Goal: Information Seeking & Learning: Learn about a topic

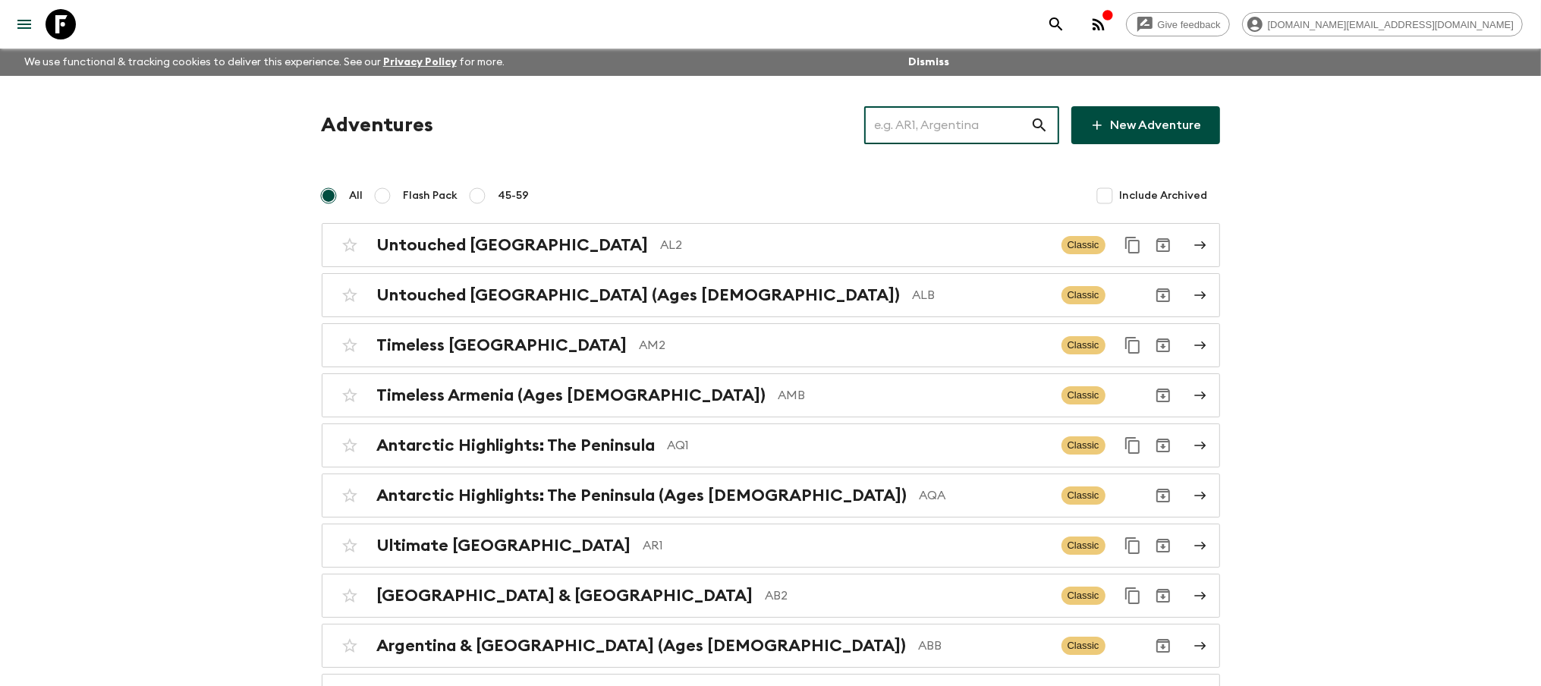
click at [951, 125] on input "text" at bounding box center [947, 125] width 166 height 42
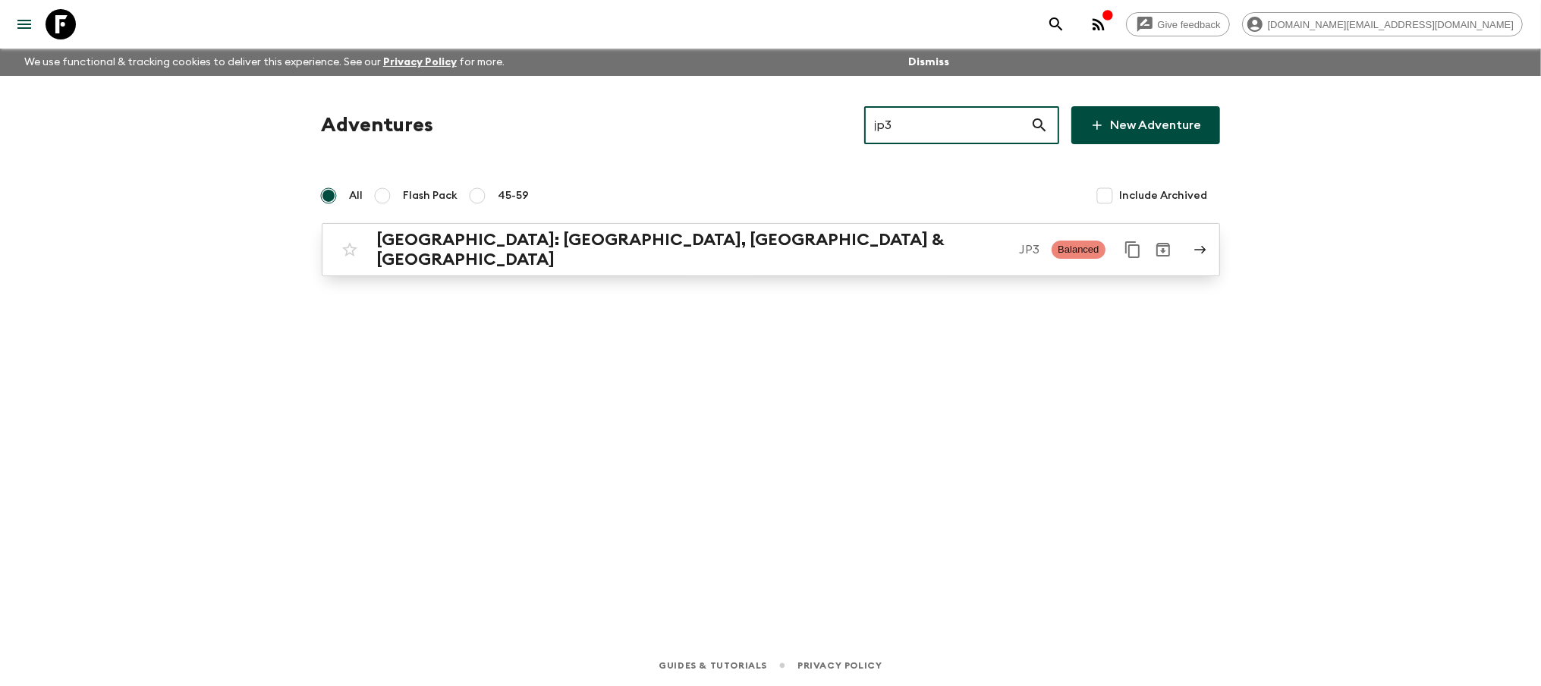
type input "jp3"
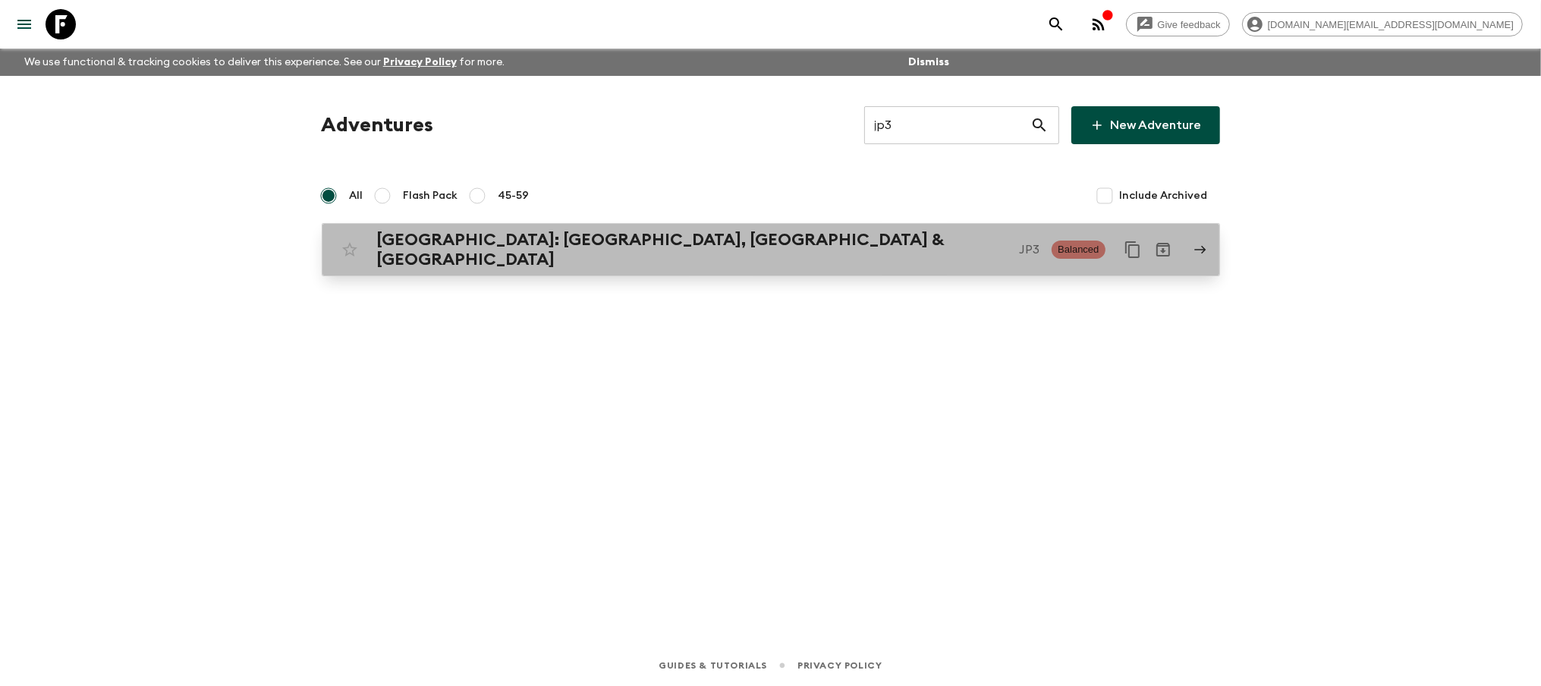
click at [1019, 242] on p "JP3" at bounding box center [1029, 249] width 20 height 18
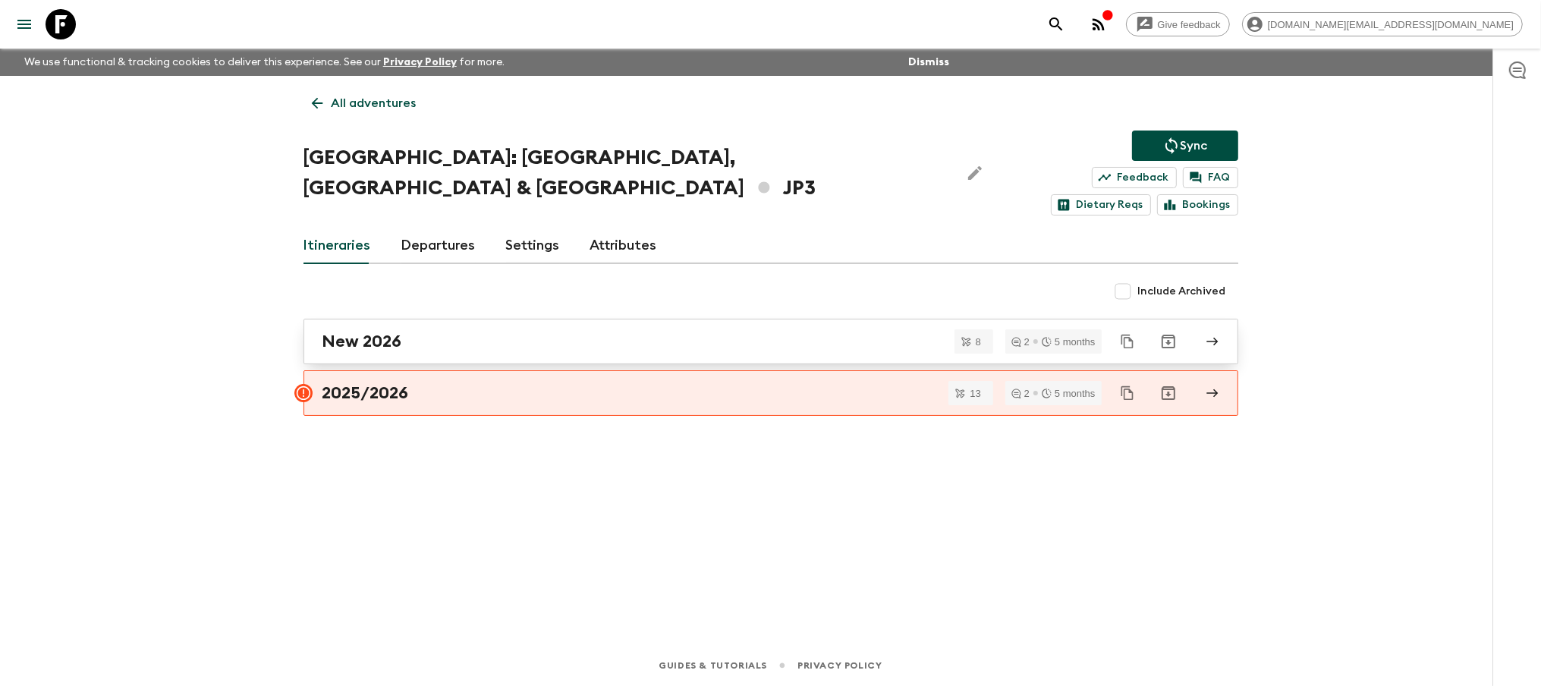
click at [617, 332] on div "New 2026" at bounding box center [756, 342] width 868 height 20
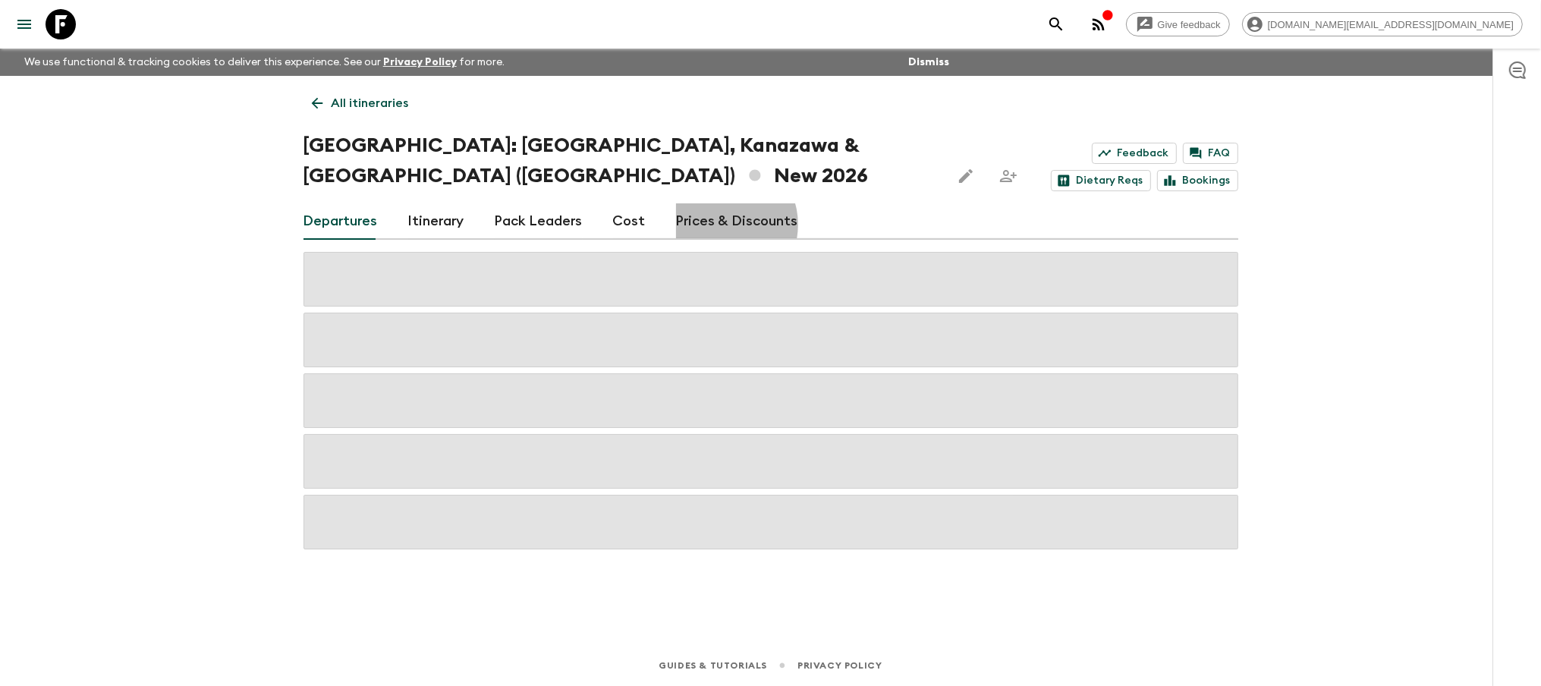
click at [712, 203] on link "Prices & Discounts" at bounding box center [737, 221] width 122 height 36
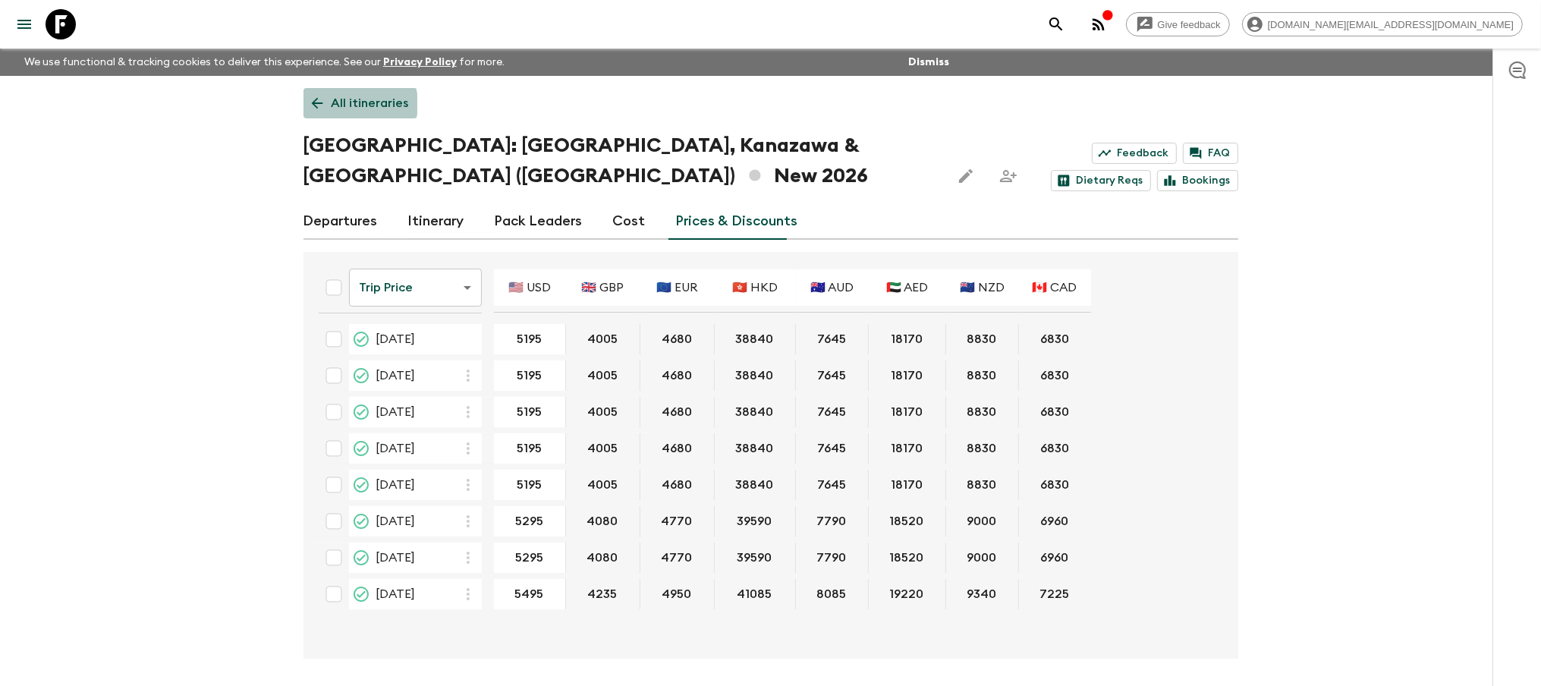
click at [352, 104] on p "All itineraries" at bounding box center [370, 103] width 77 height 18
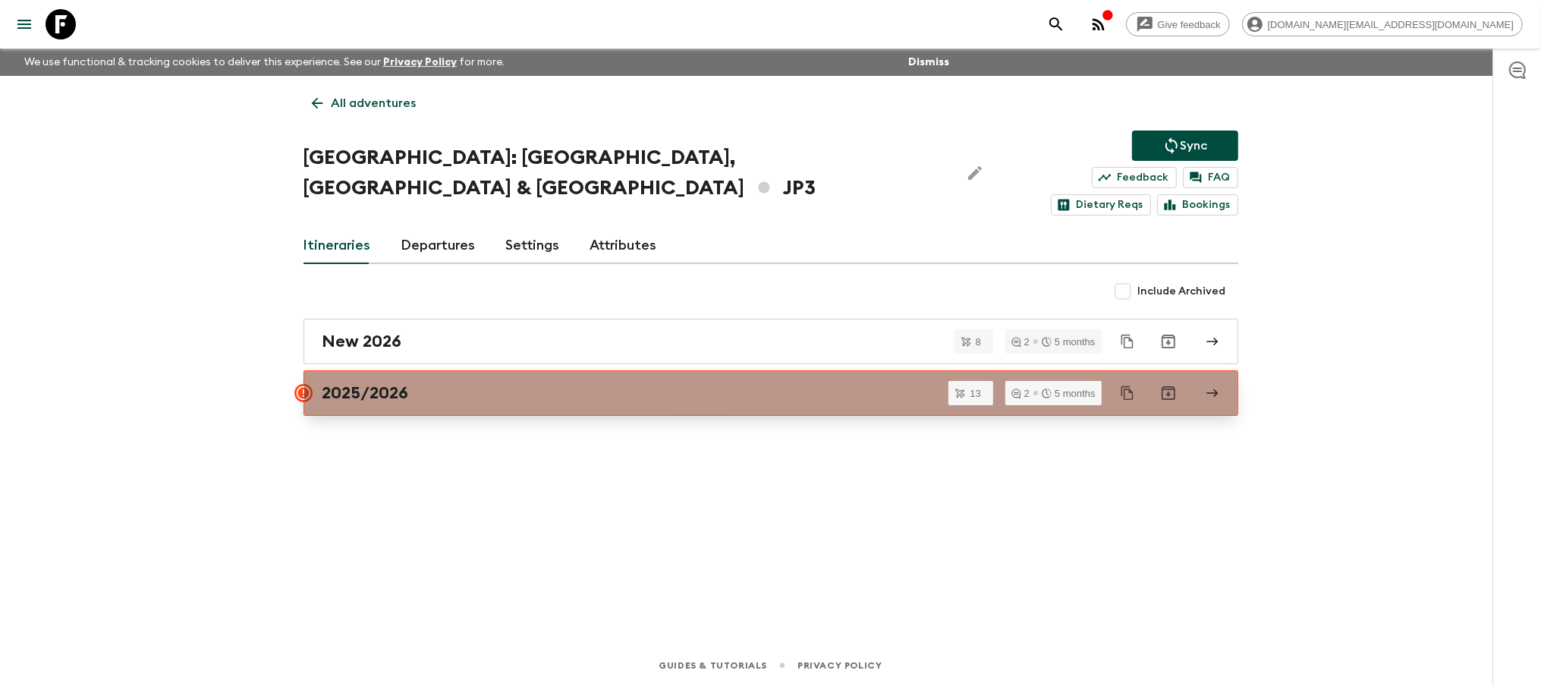
click at [435, 383] on div "2025/2026" at bounding box center [756, 393] width 868 height 20
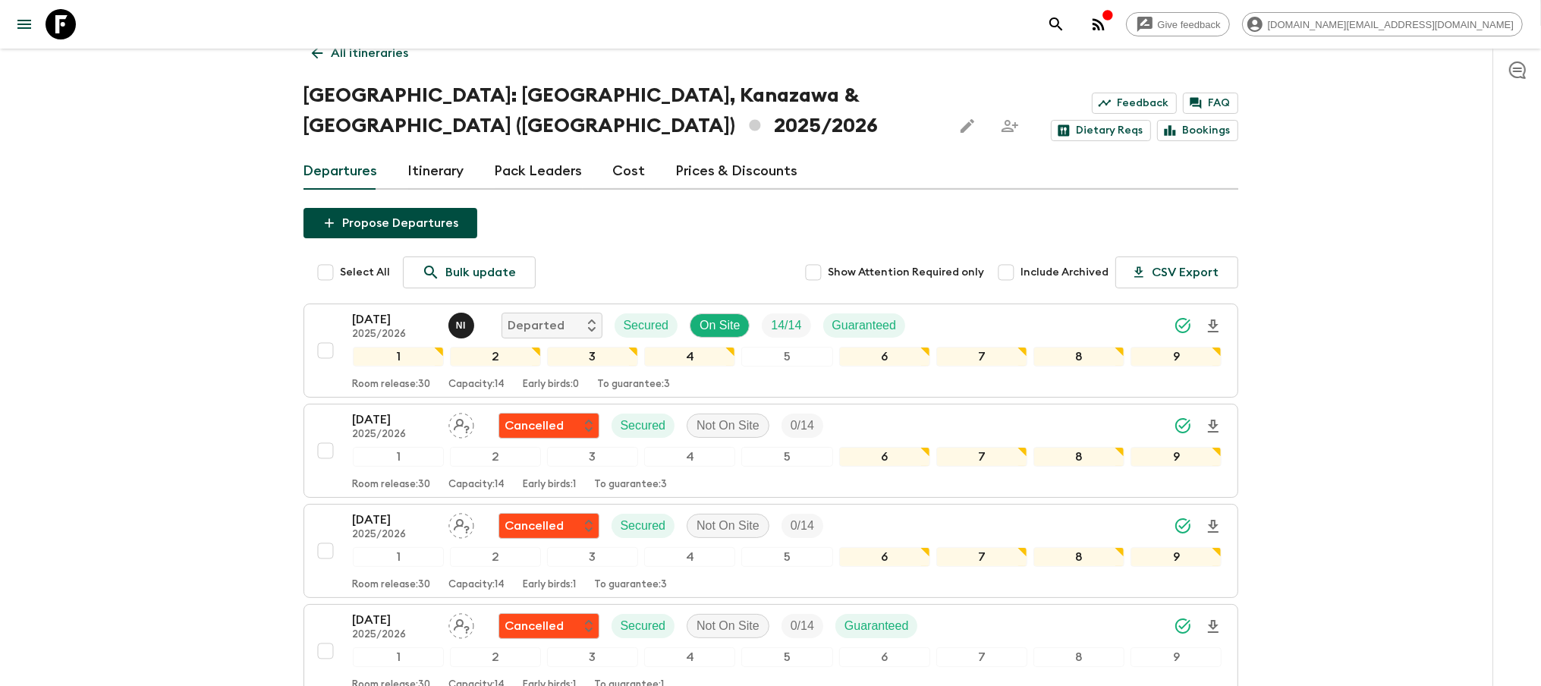
scroll to position [38, 0]
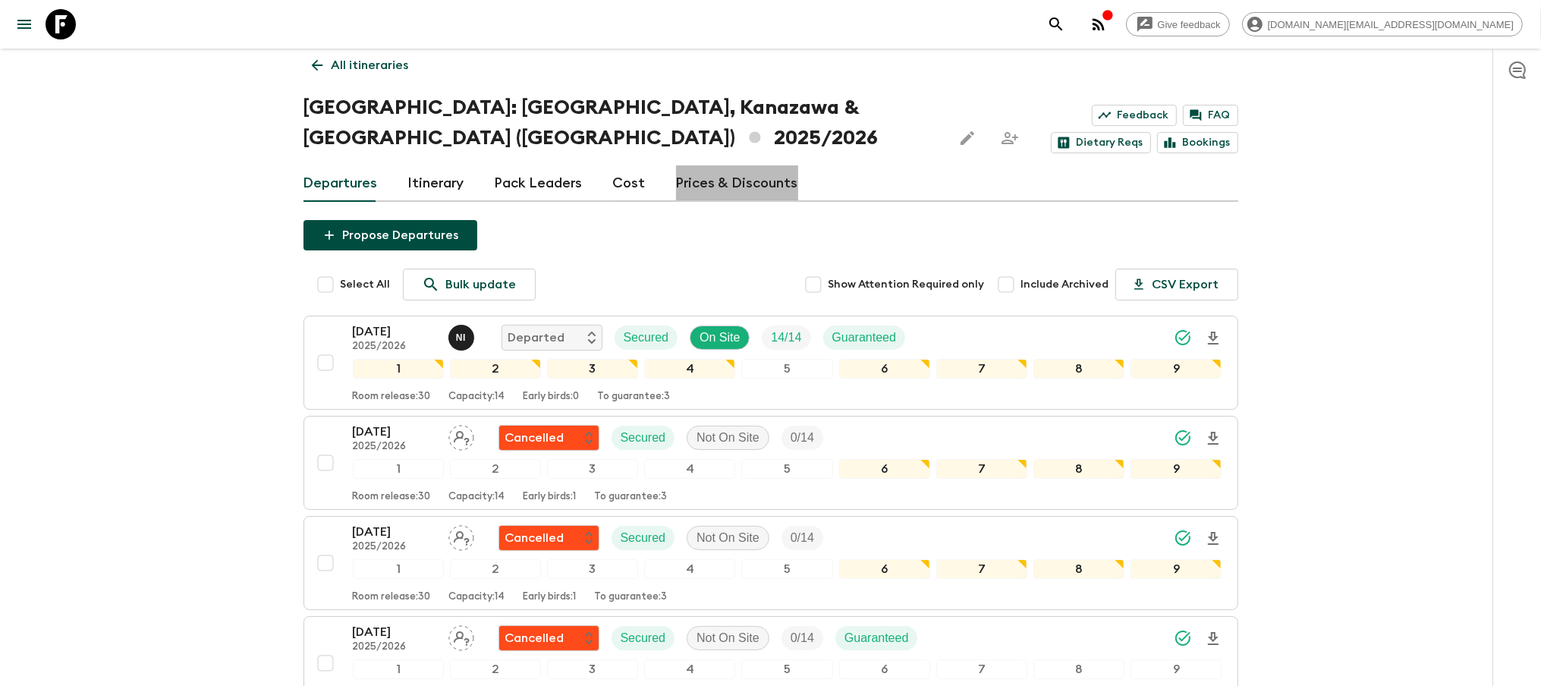
click at [752, 165] on link "Prices & Discounts" at bounding box center [737, 183] width 122 height 36
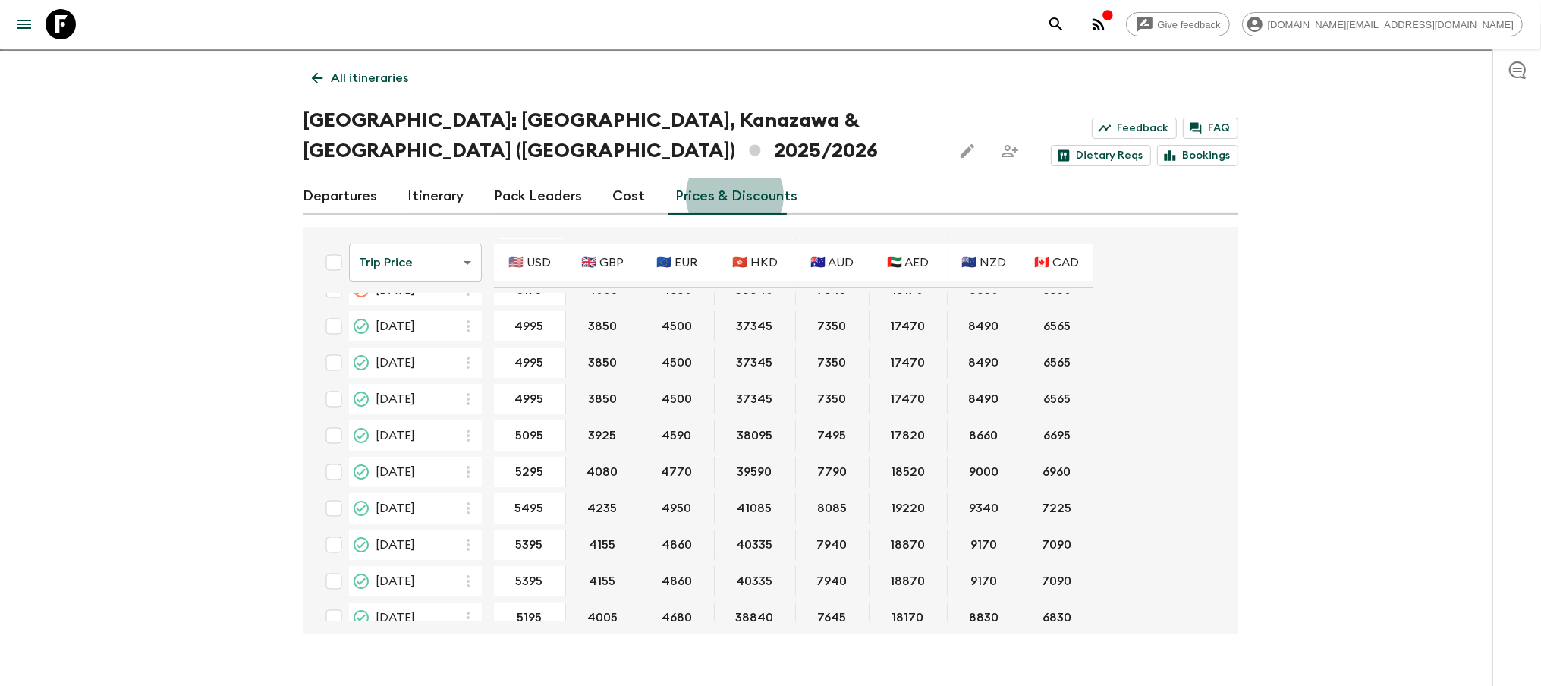
scroll to position [145, 0]
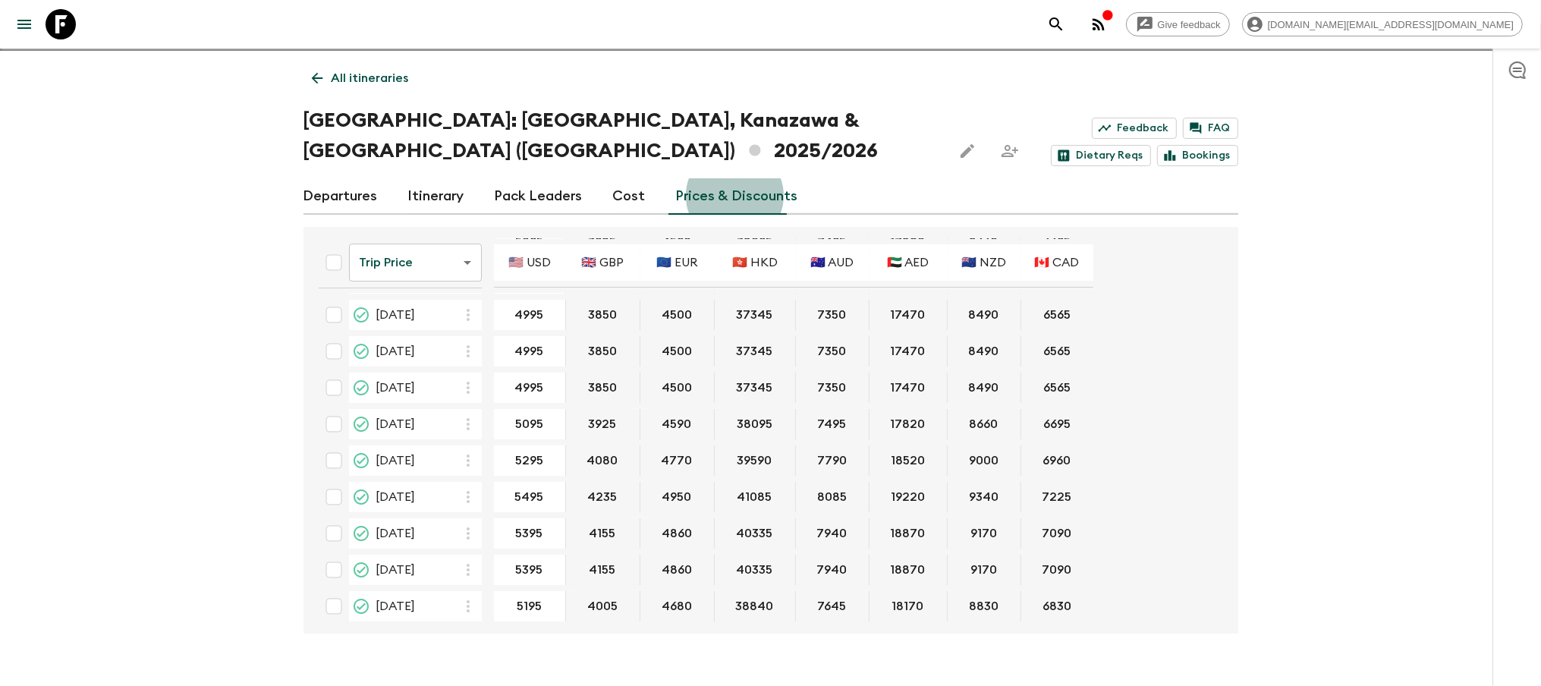
click at [378, 79] on p "All itineraries" at bounding box center [370, 78] width 77 height 18
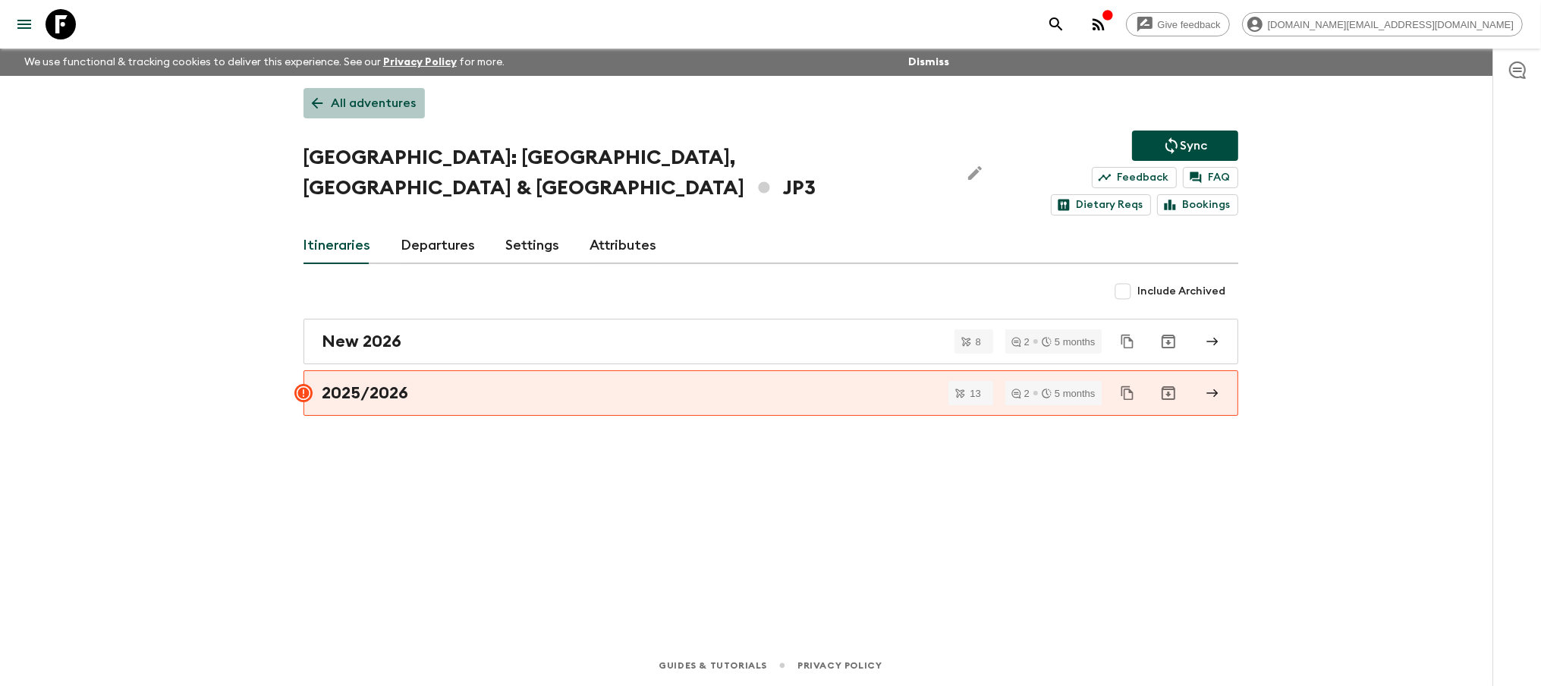
click at [366, 108] on p "All adventures" at bounding box center [374, 103] width 85 height 18
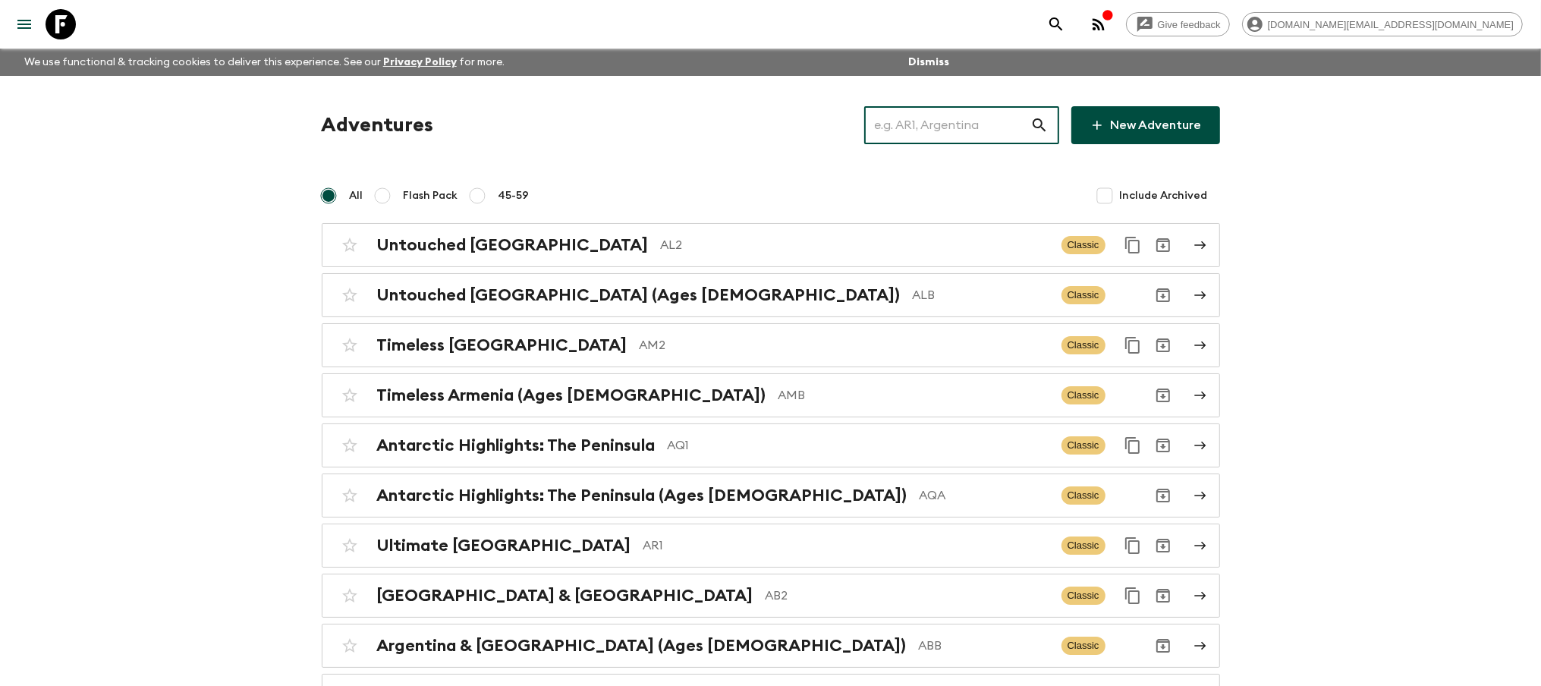
click at [1021, 124] on input "text" at bounding box center [947, 125] width 166 height 42
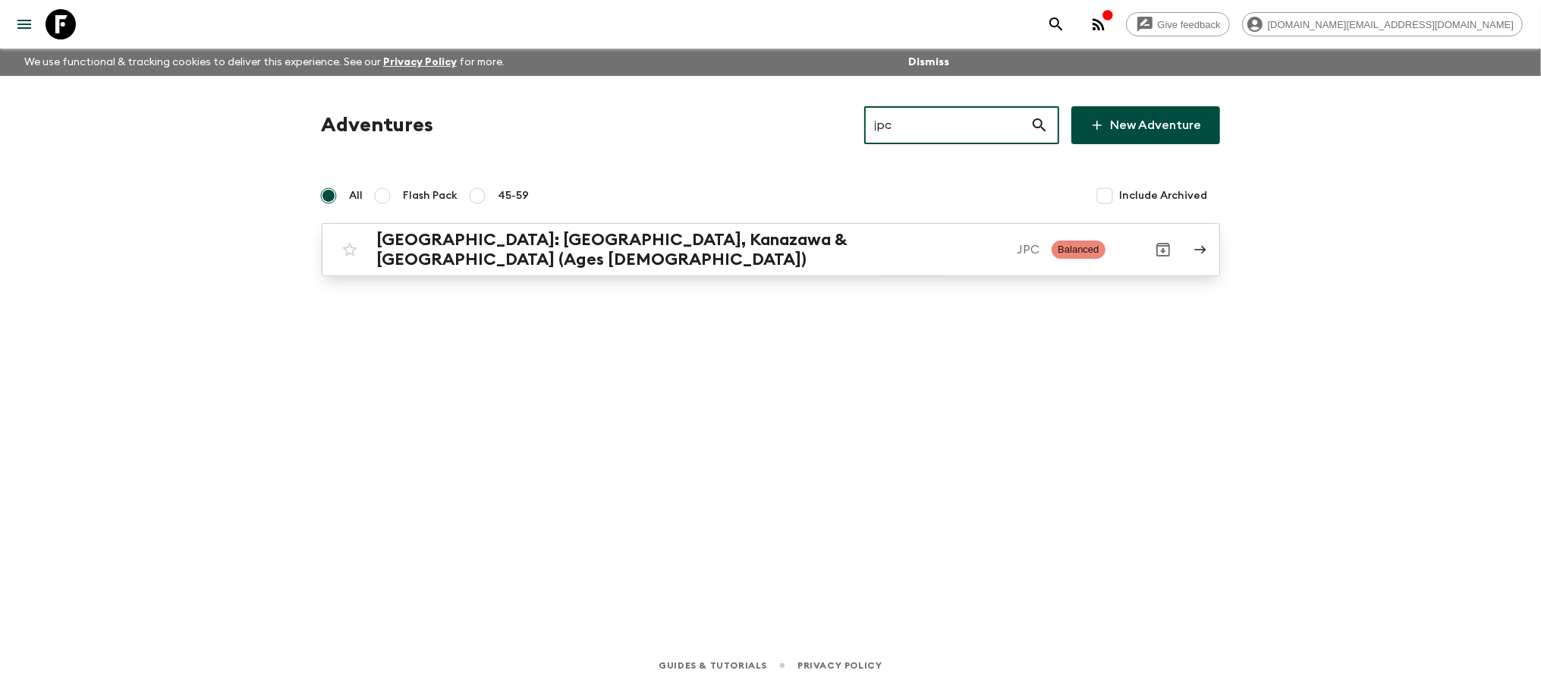
type input "jpc"
click at [1017, 247] on p "JPC" at bounding box center [1028, 249] width 23 height 18
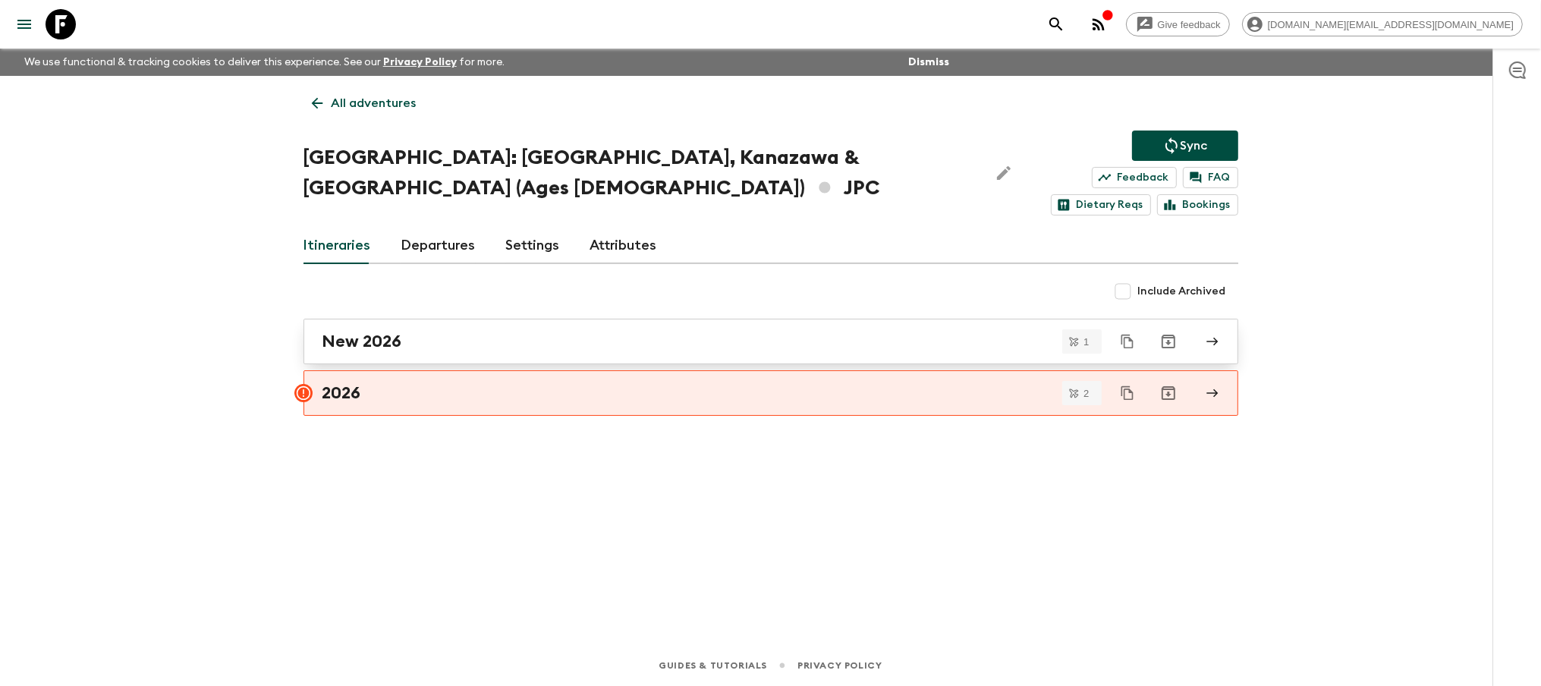
click at [675, 332] on div "New 2026" at bounding box center [756, 342] width 868 height 20
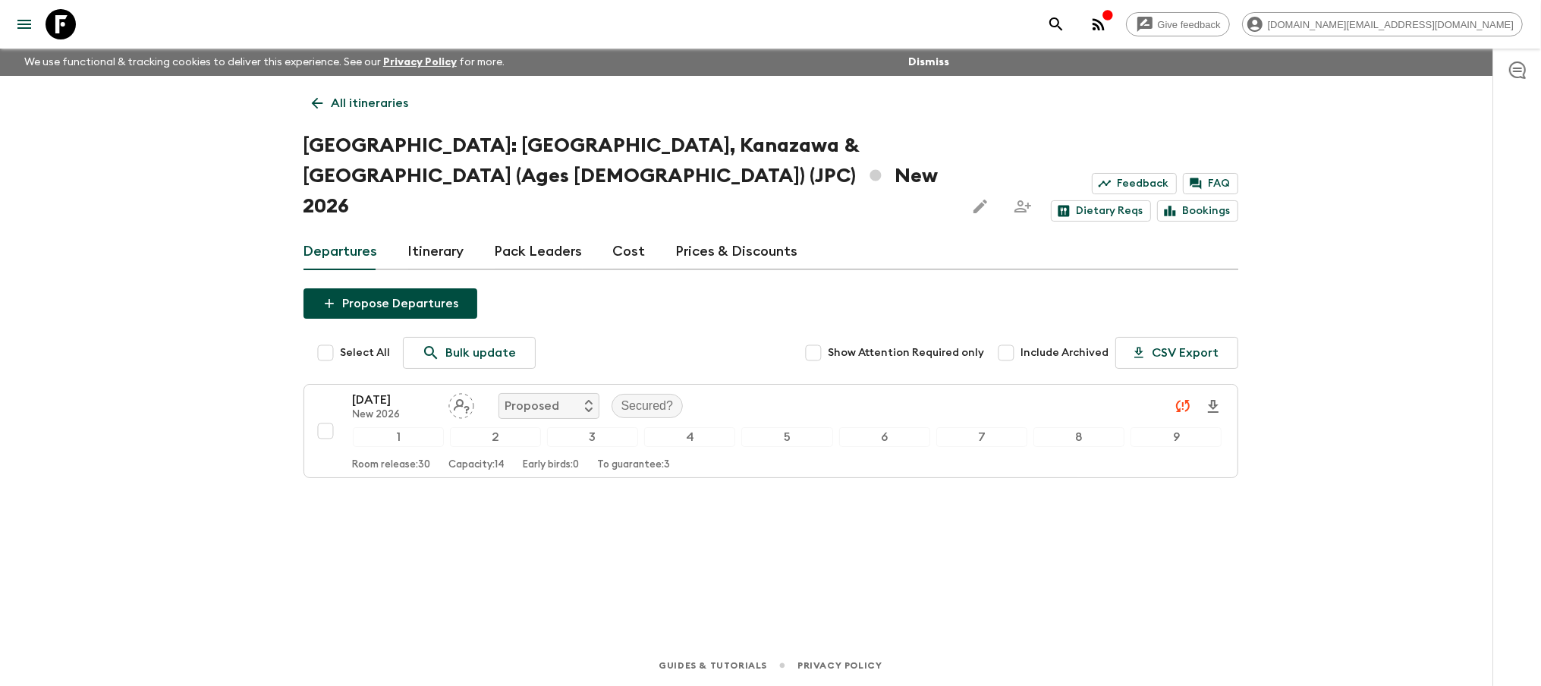
click at [390, 109] on p "All itineraries" at bounding box center [370, 103] width 77 height 18
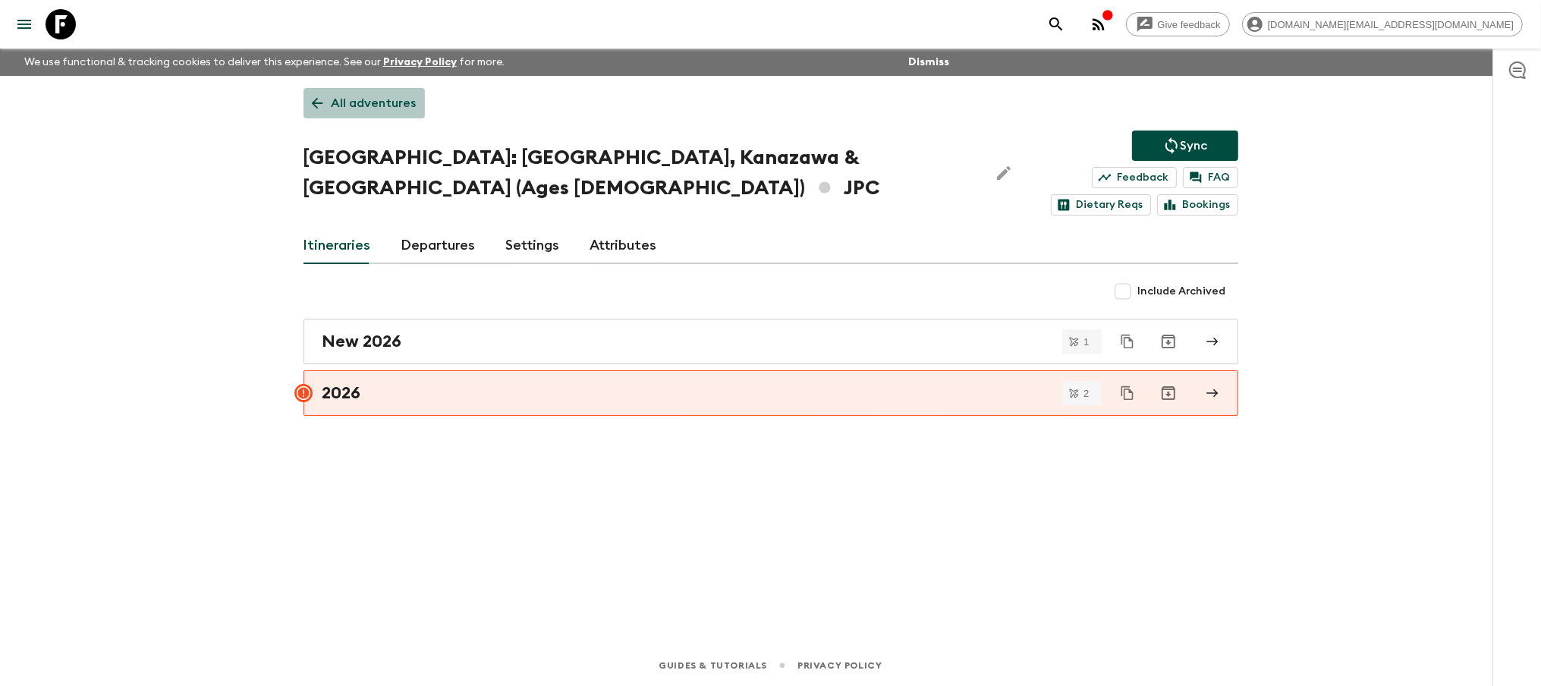
click at [381, 104] on p "All adventures" at bounding box center [374, 103] width 85 height 18
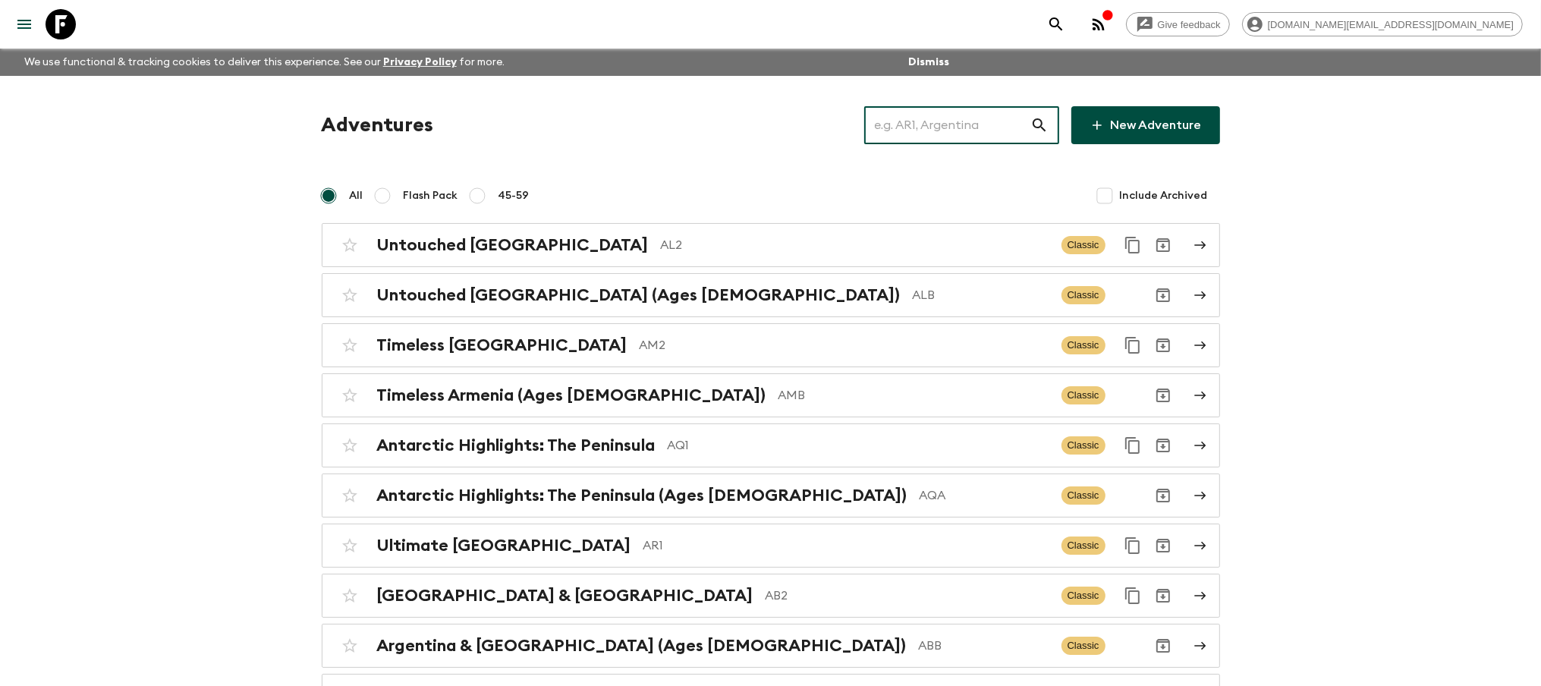
click at [994, 126] on input "text" at bounding box center [947, 125] width 166 height 42
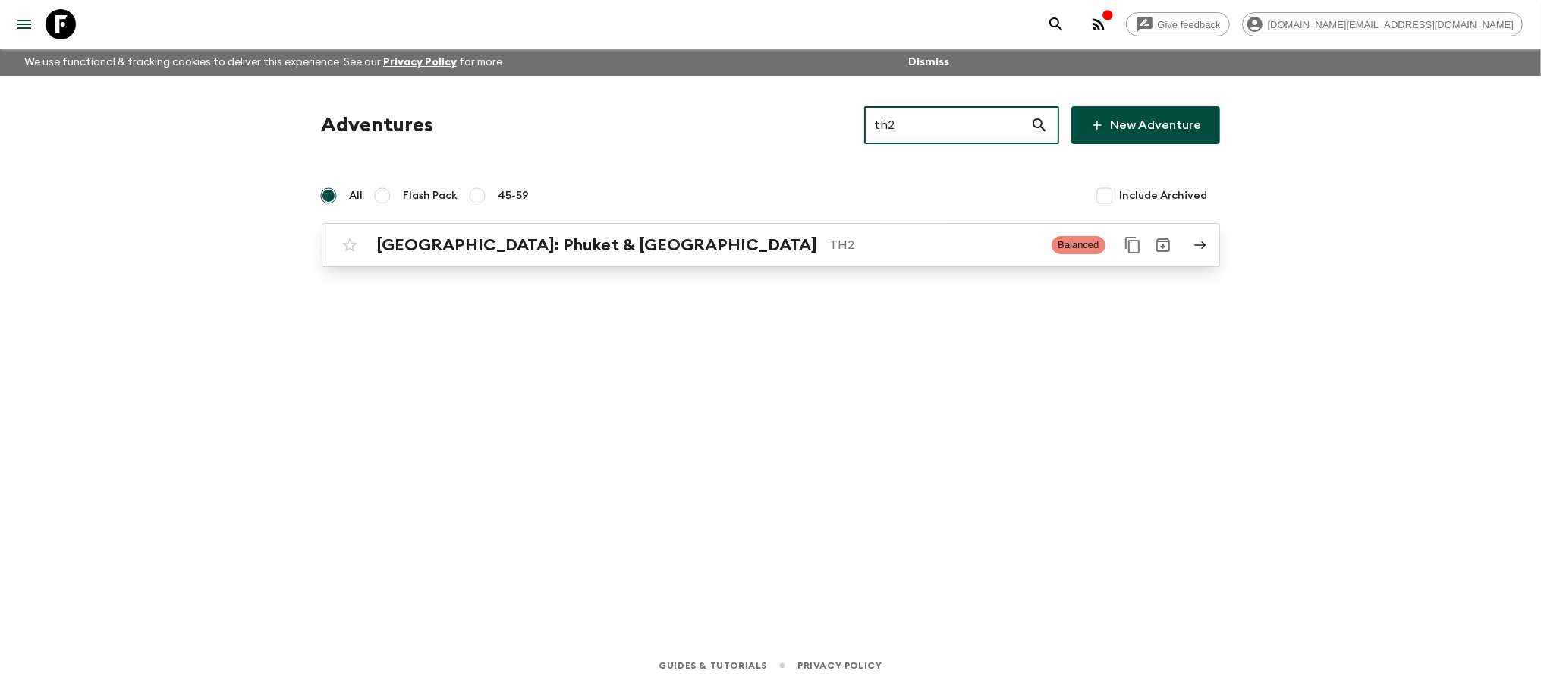
type input "th2"
click at [924, 252] on p "TH2" at bounding box center [935, 245] width 210 height 18
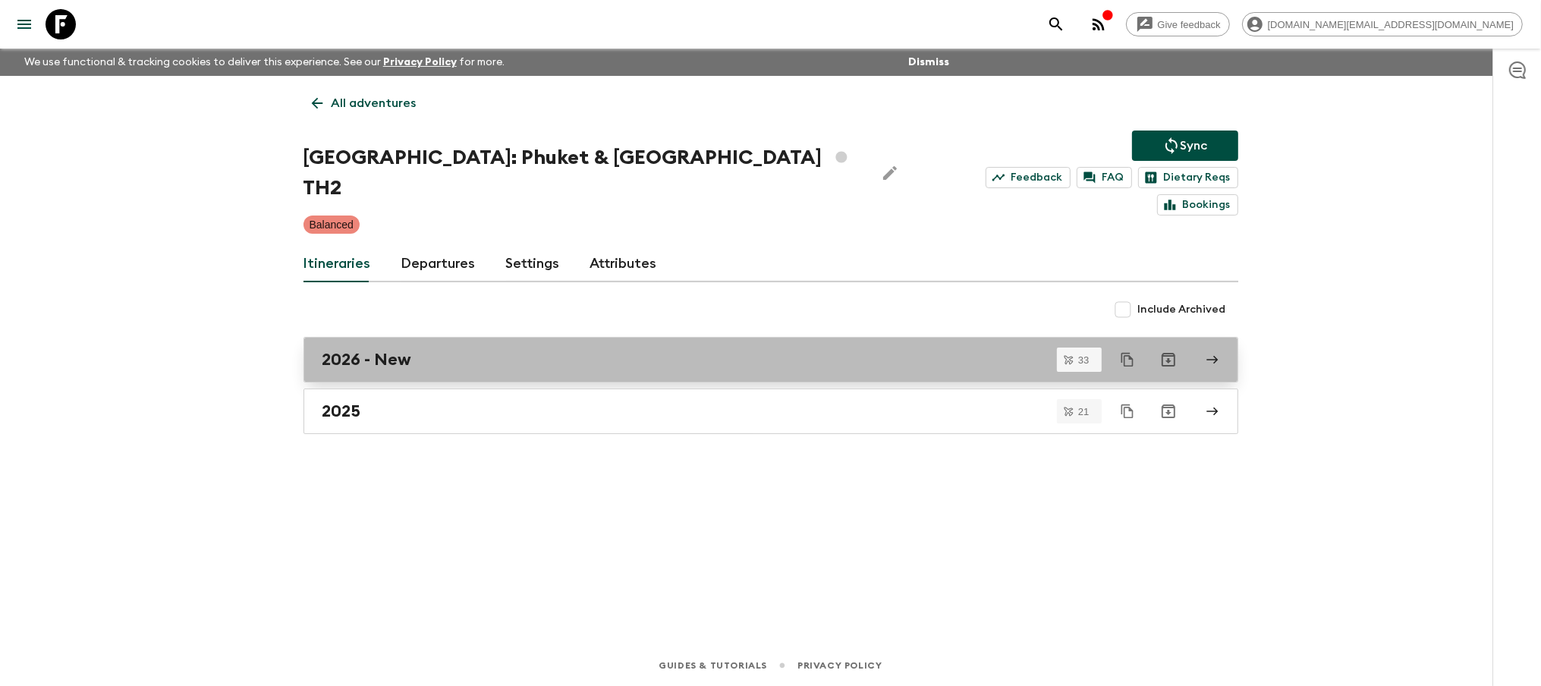
click at [782, 342] on link "2026 - New" at bounding box center [770, 360] width 935 height 46
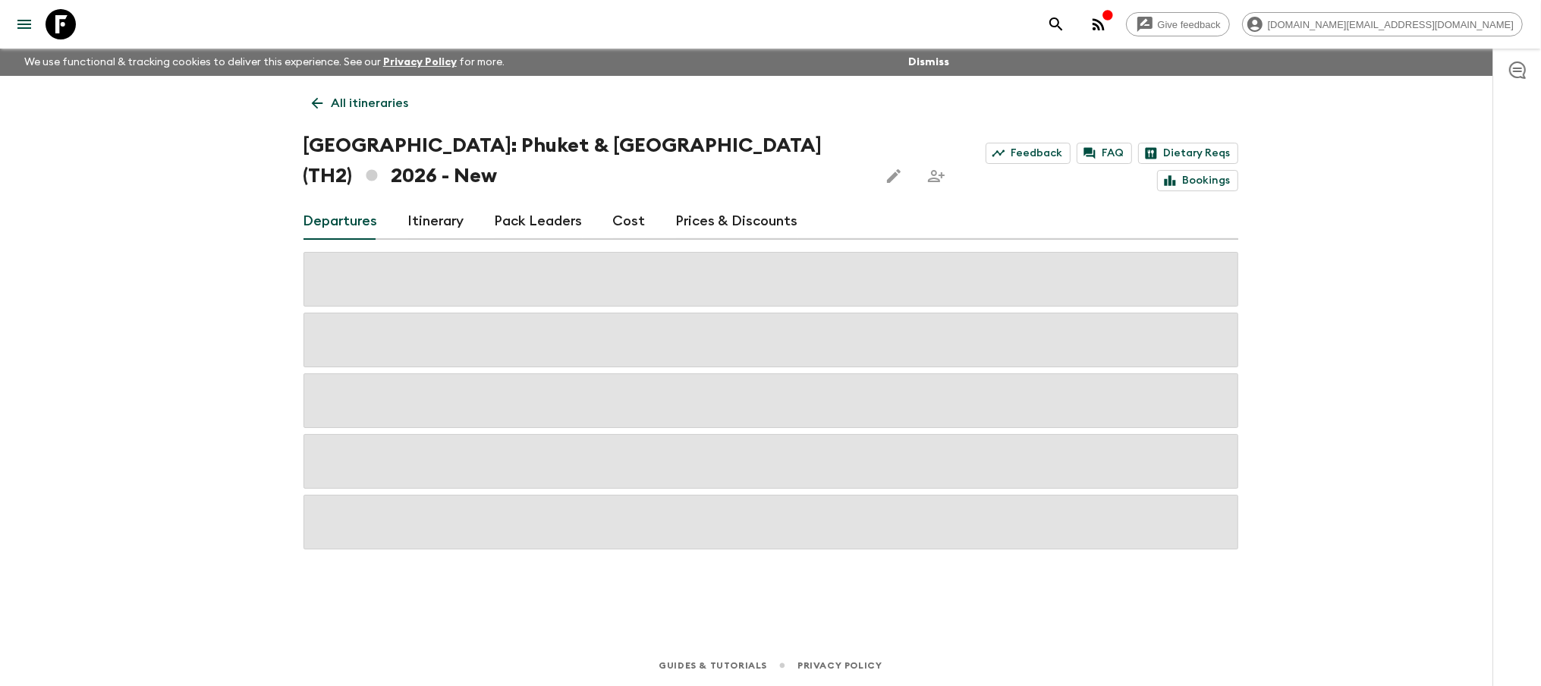
click at [724, 223] on link "Prices & Discounts" at bounding box center [737, 221] width 122 height 36
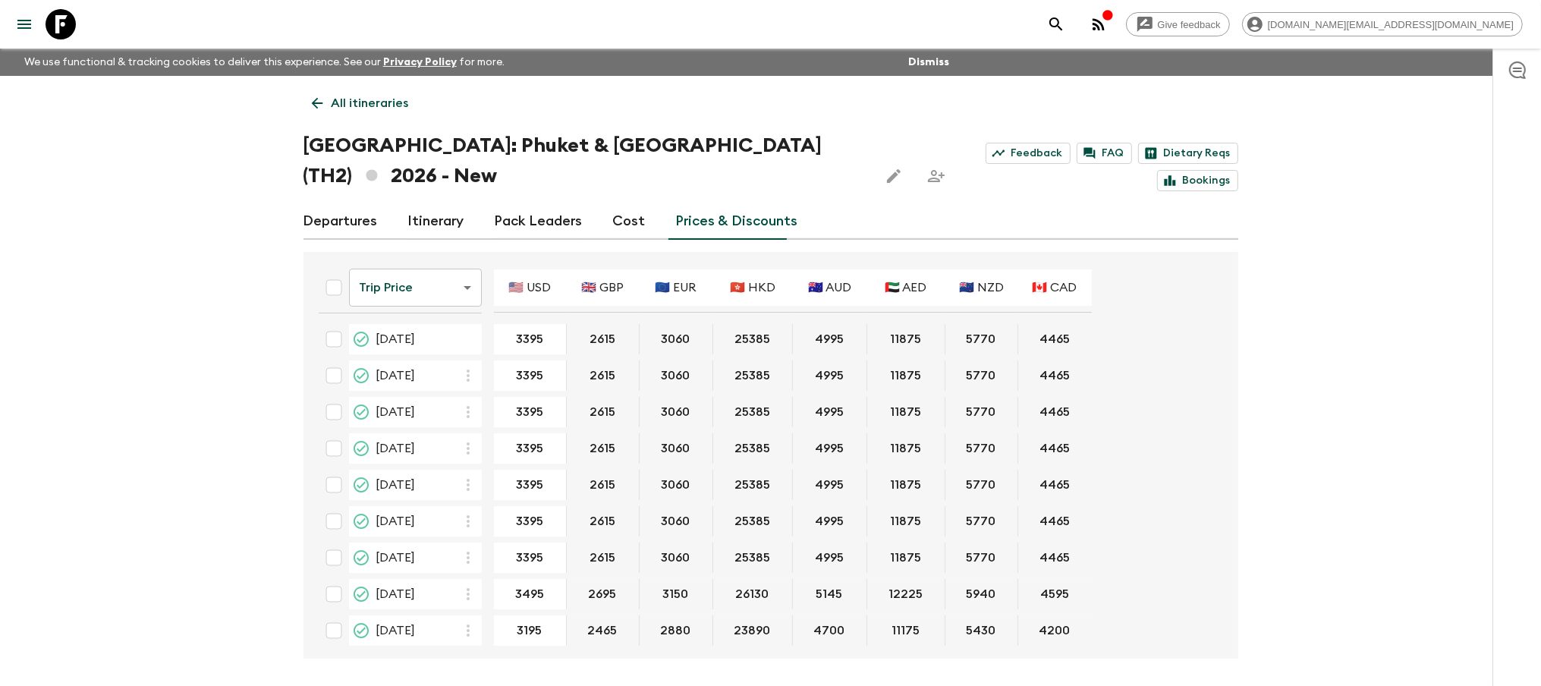
click at [1437, 311] on div "Give feedback [DOMAIN_NAME][EMAIL_ADDRESS][DOMAIN_NAME] We use functional & tra…" at bounding box center [770, 371] width 1541 height 742
